Goal: Browse casually: Explore the website without a specific task or goal

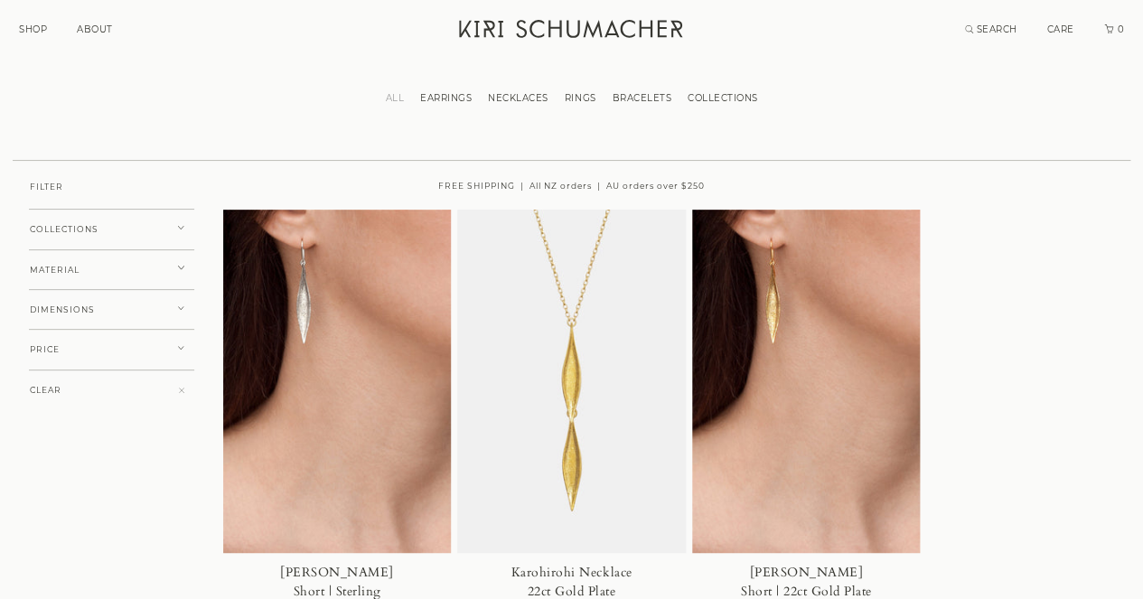
click at [180, 227] on button "COLLECTIONS" at bounding box center [111, 230] width 165 height 42
click at [180, 229] on button "COLLECTIONS" at bounding box center [111, 230] width 165 height 42
click at [435, 98] on link "EARRINGS" at bounding box center [446, 98] width 68 height 12
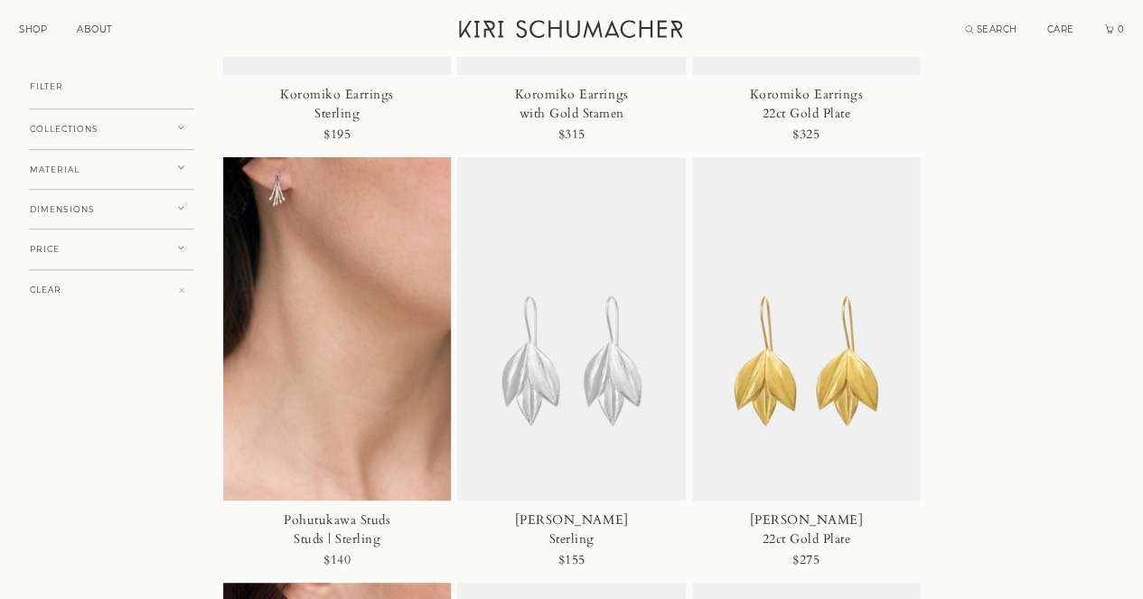
scroll to position [2226, 0]
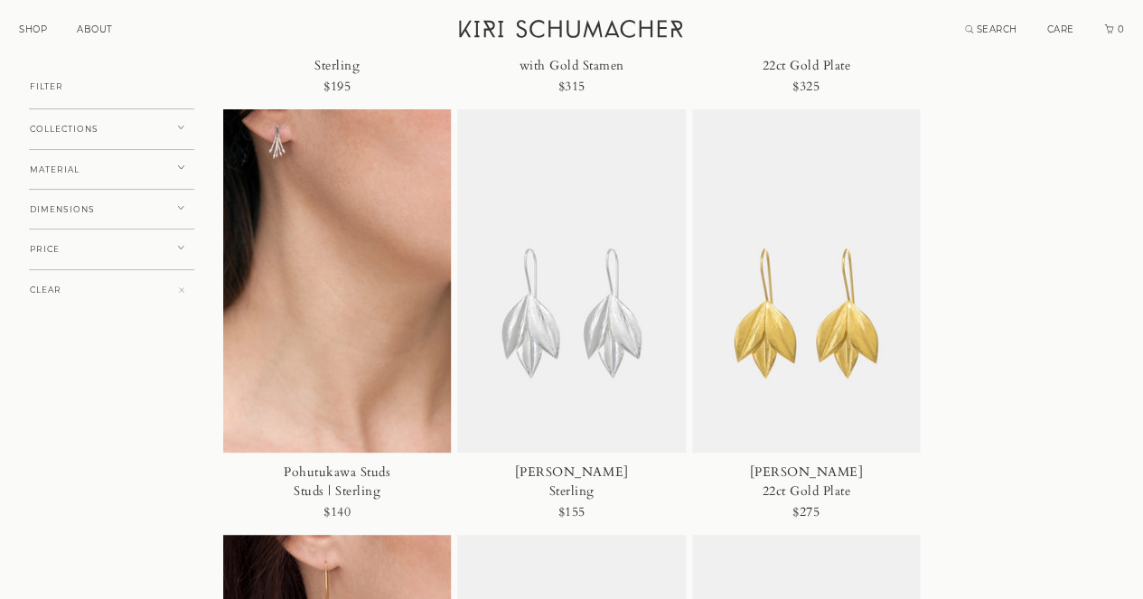
click at [336, 273] on img at bounding box center [337, 280] width 229 height 343
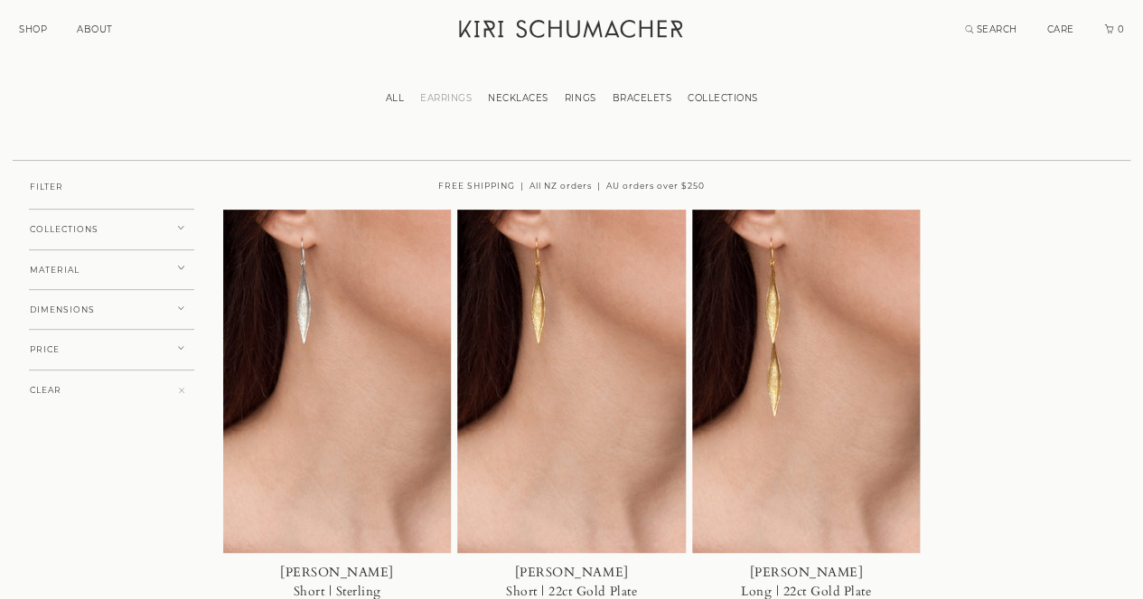
click at [532, 98] on link "NECKLACES" at bounding box center [518, 98] width 77 height 12
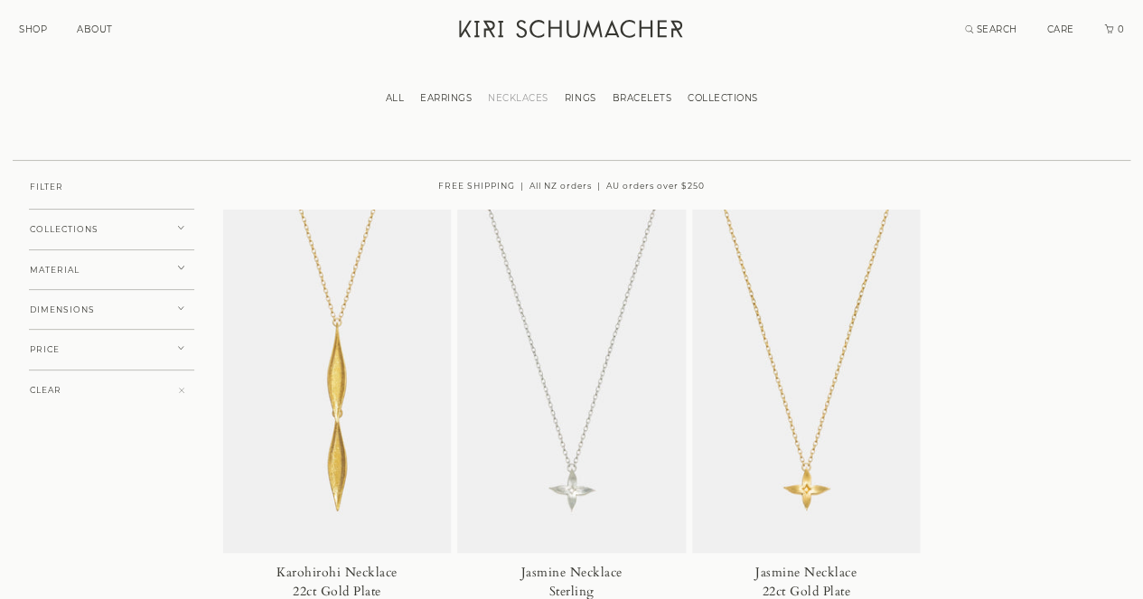
click at [445, 97] on link "EARRINGS" at bounding box center [446, 98] width 68 height 12
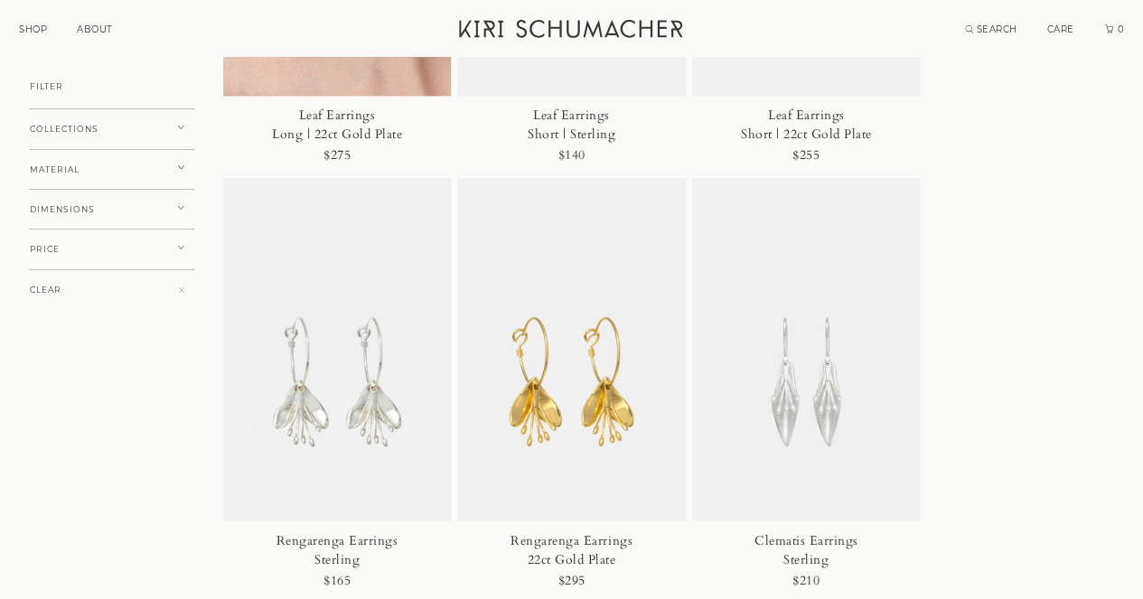
scroll to position [3079, 0]
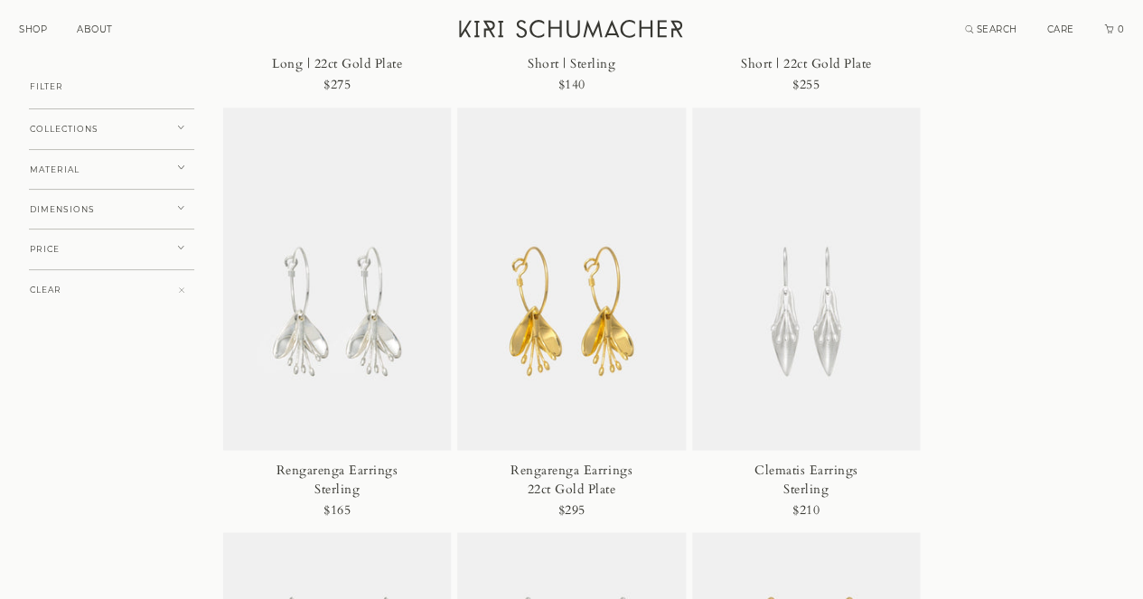
click at [829, 358] on img at bounding box center [806, 279] width 229 height 343
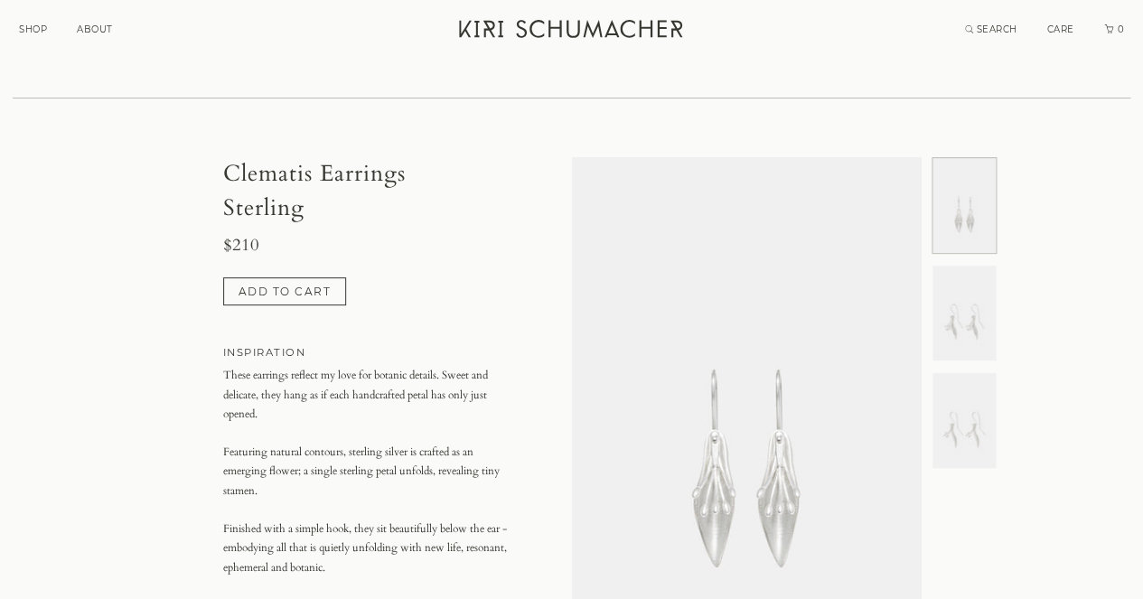
click at [973, 303] on img at bounding box center [963, 313] width 63 height 95
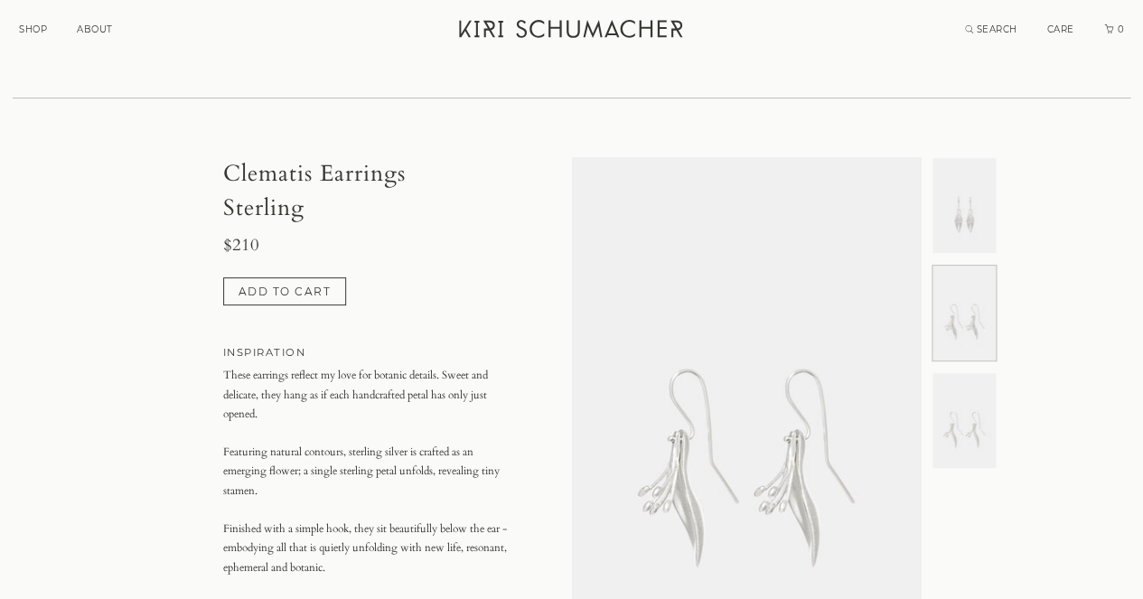
click at [958, 435] on img at bounding box center [963, 420] width 63 height 95
